Goal: Find specific page/section: Find specific page/section

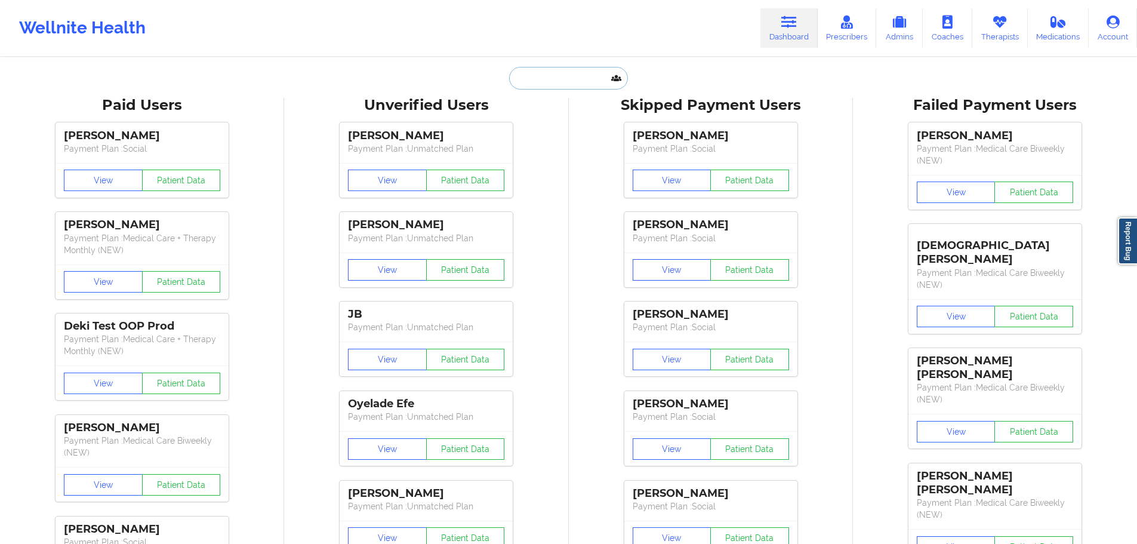
click at [562, 75] on input "text" at bounding box center [568, 78] width 118 height 23
paste input "Paige Barry"
type input "Paige Barry"
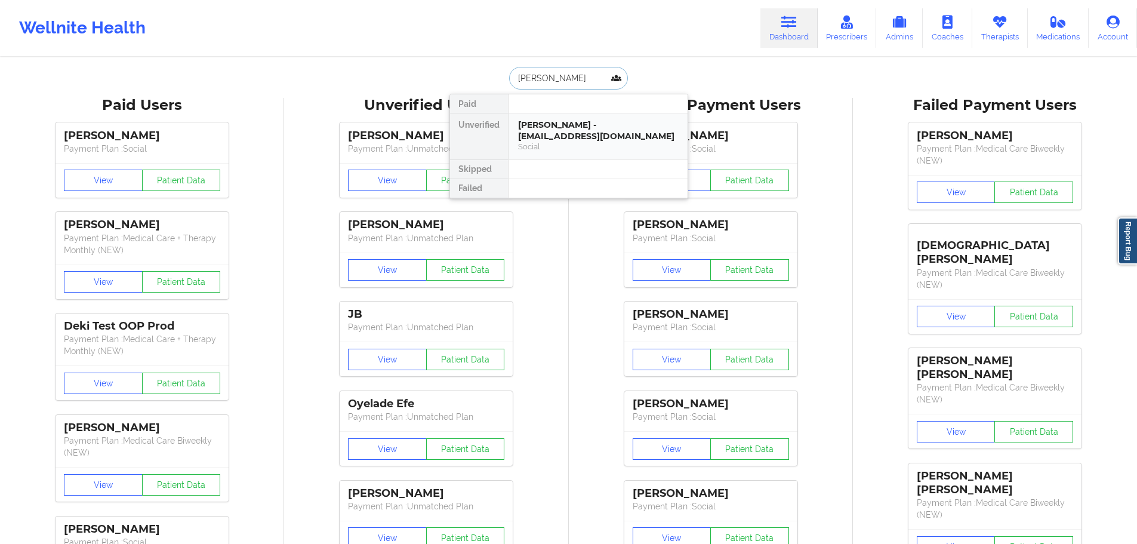
click at [572, 135] on div "Paige Barry - paigebarry23@gmail.com" at bounding box center [598, 130] width 160 height 22
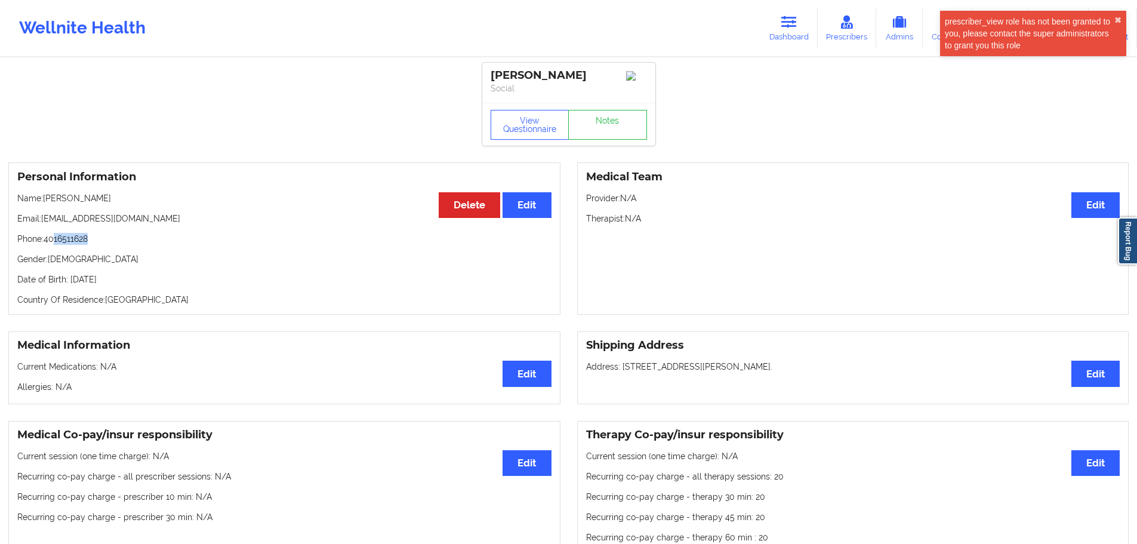
drag, startPoint x: 104, startPoint y: 244, endPoint x: 55, endPoint y: 243, distance: 48.9
click at [55, 243] on p "Phone: 4016511628" at bounding box center [284, 239] width 534 height 12
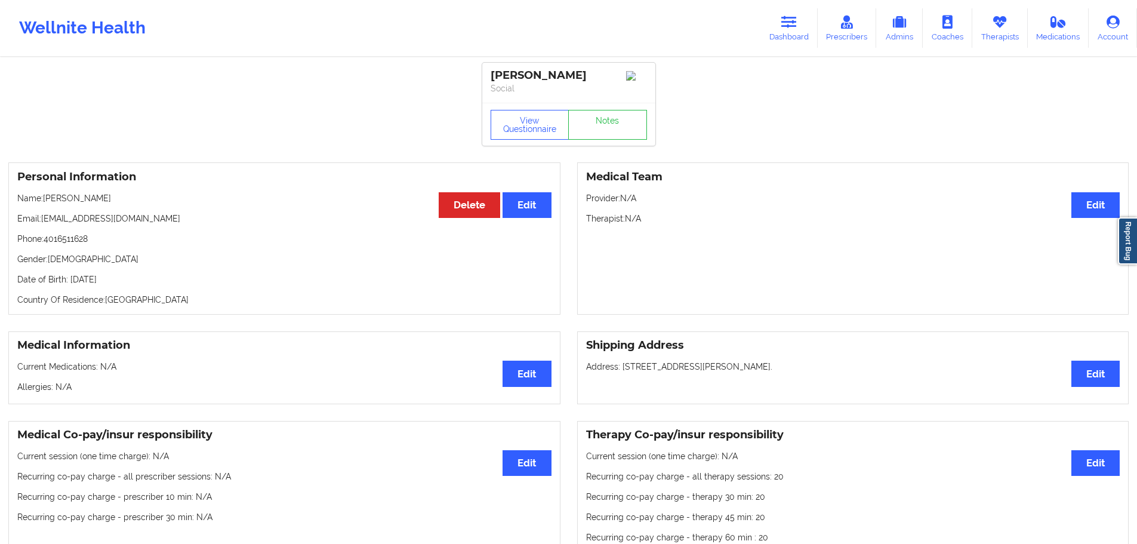
click at [249, 269] on div "Personal Information Edit Delete Name: Paige Barry Email: paigebarry23@gmail.co…" at bounding box center [284, 238] width 552 height 152
drag, startPoint x: 119, startPoint y: 248, endPoint x: 45, endPoint y: 240, distance: 73.9
click at [45, 240] on p "Phone: 4016511628" at bounding box center [284, 239] width 534 height 12
copy p "4016511628"
drag, startPoint x: 786, startPoint y: 39, endPoint x: 770, endPoint y: 45, distance: 18.0
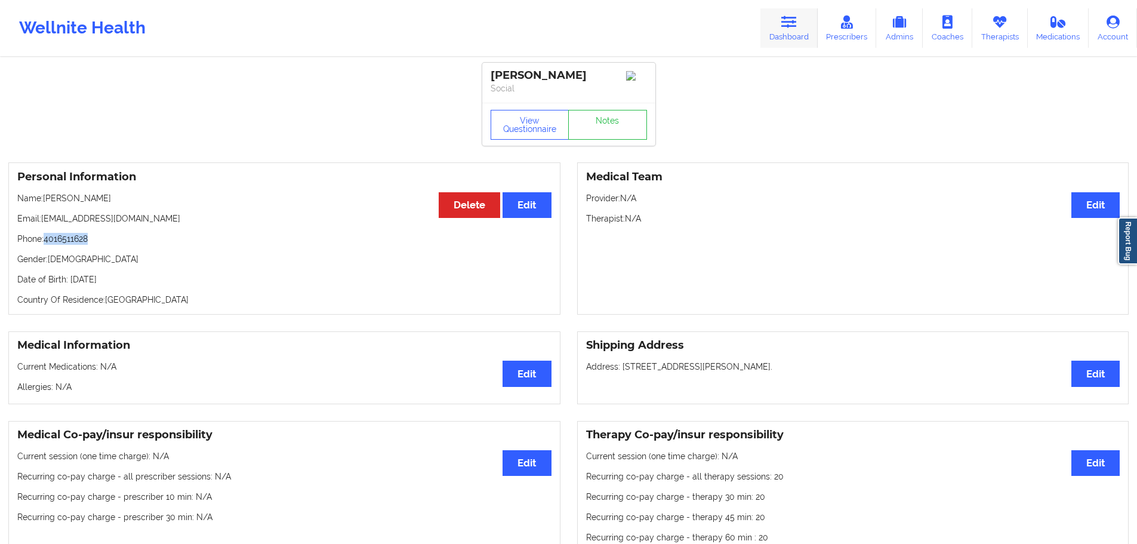
click at [786, 39] on link "Dashboard" at bounding box center [788, 27] width 57 height 39
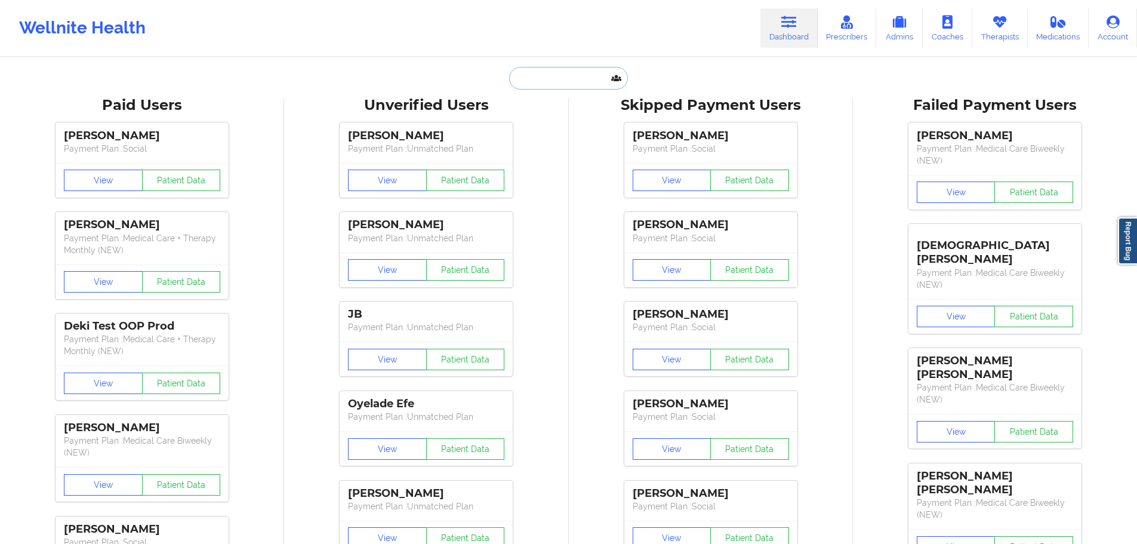
click at [545, 81] on input "text" at bounding box center [568, 78] width 118 height 23
paste input "brttnyclmns37@yahoo.com"
type input "brttnyclmns37@yahoo.com"
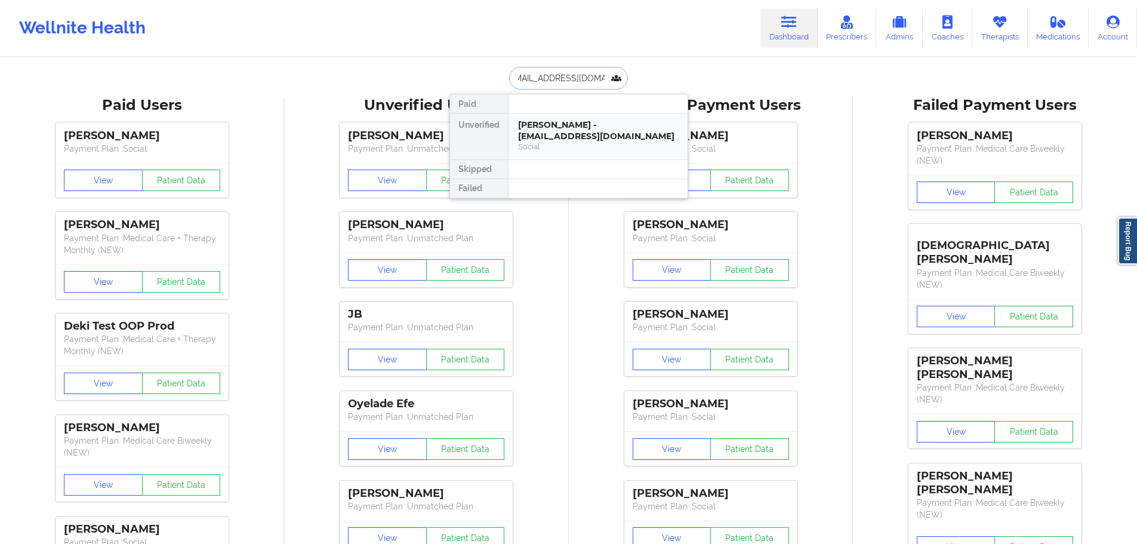
click at [548, 125] on div "Brittney Adams - brttnyclmns37@yahoo.com" at bounding box center [598, 130] width 160 height 22
